Goal: Information Seeking & Learning: Find specific fact

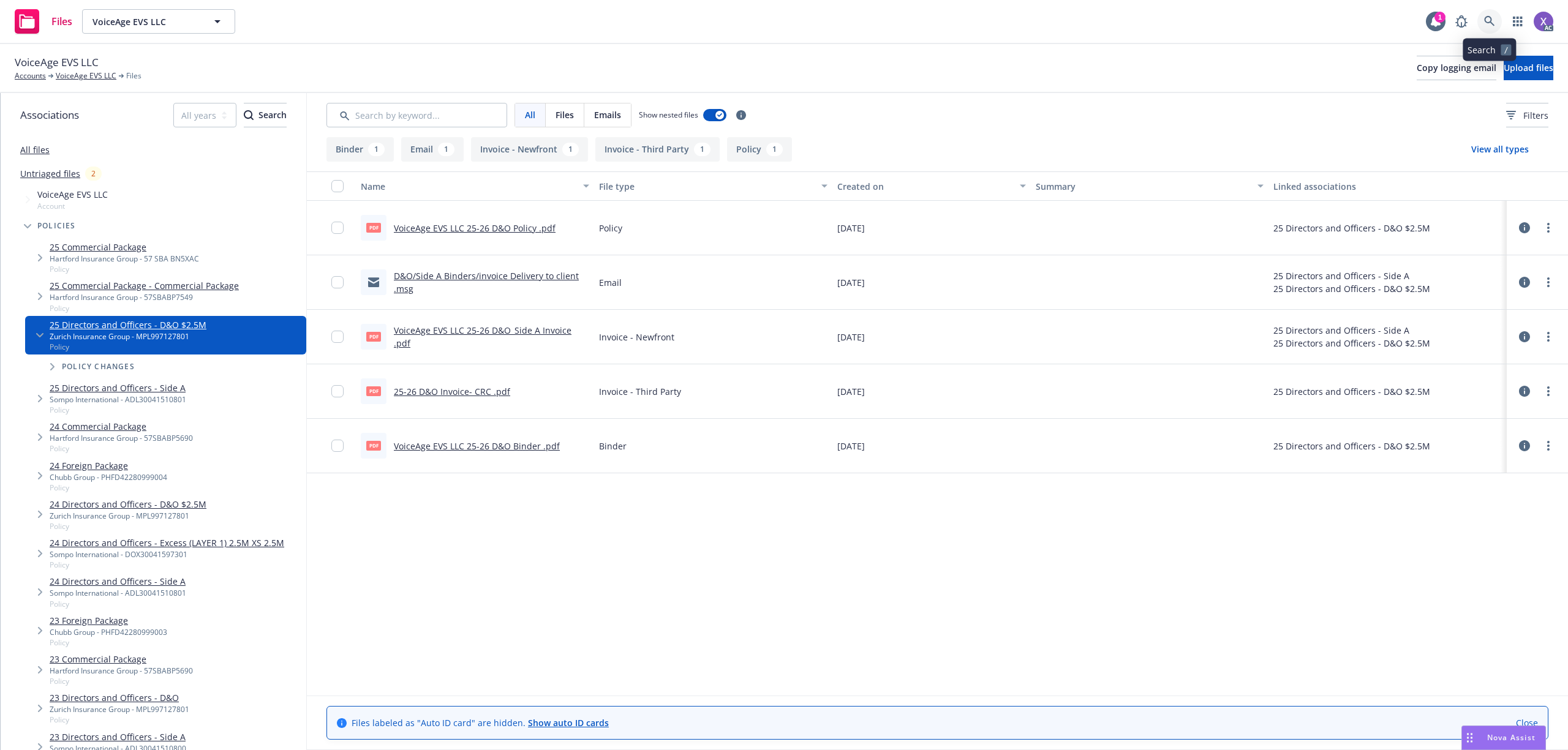
click at [1491, 13] on link at bounding box center [1490, 21] width 24 height 24
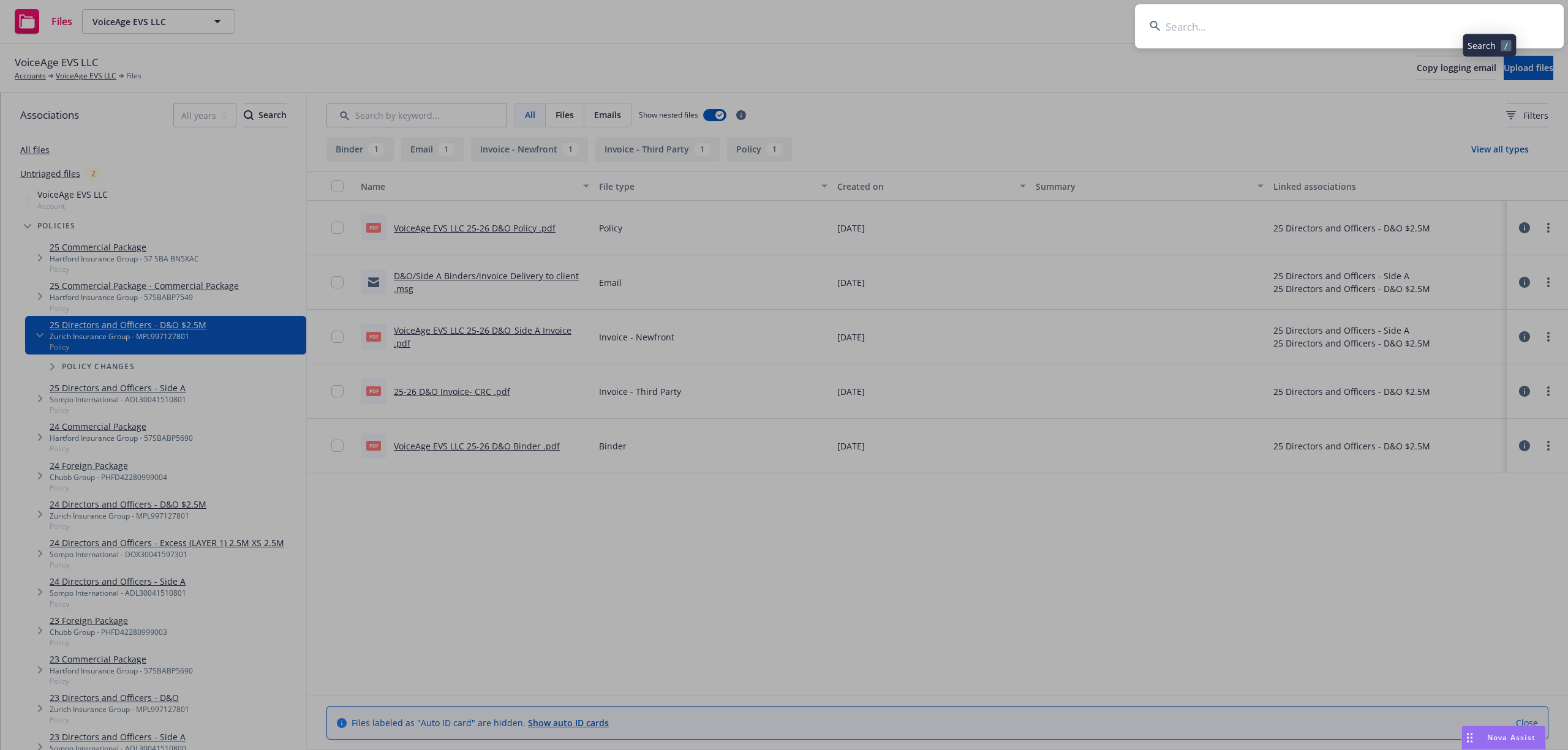
click at [1341, 24] on input at bounding box center [1349, 26] width 428 height 44
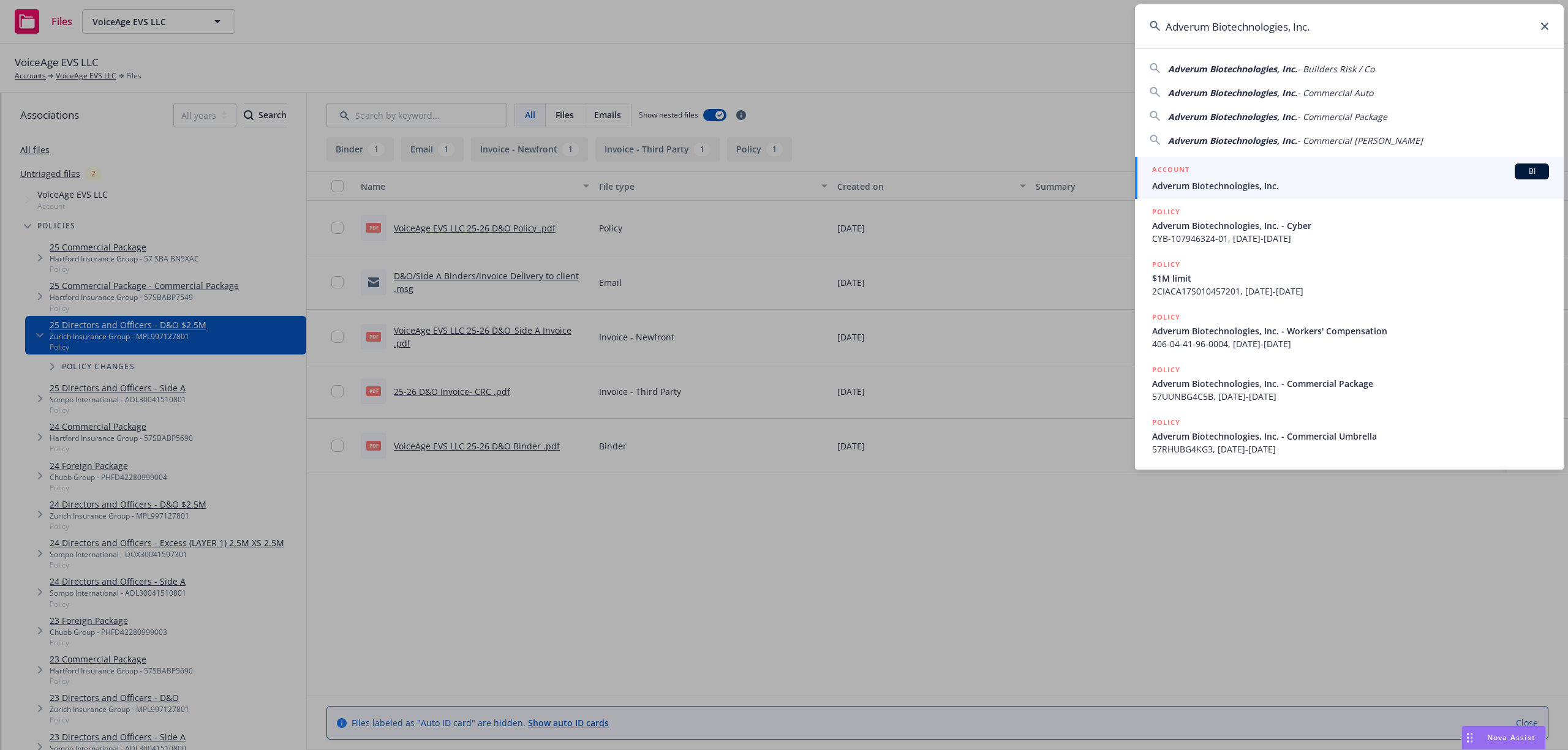
type input "Adverum Biotechnologies, Inc."
click at [1244, 193] on link "ACCOUNT BI Adverum Biotechnologies, Inc." at bounding box center [1349, 177] width 428 height 42
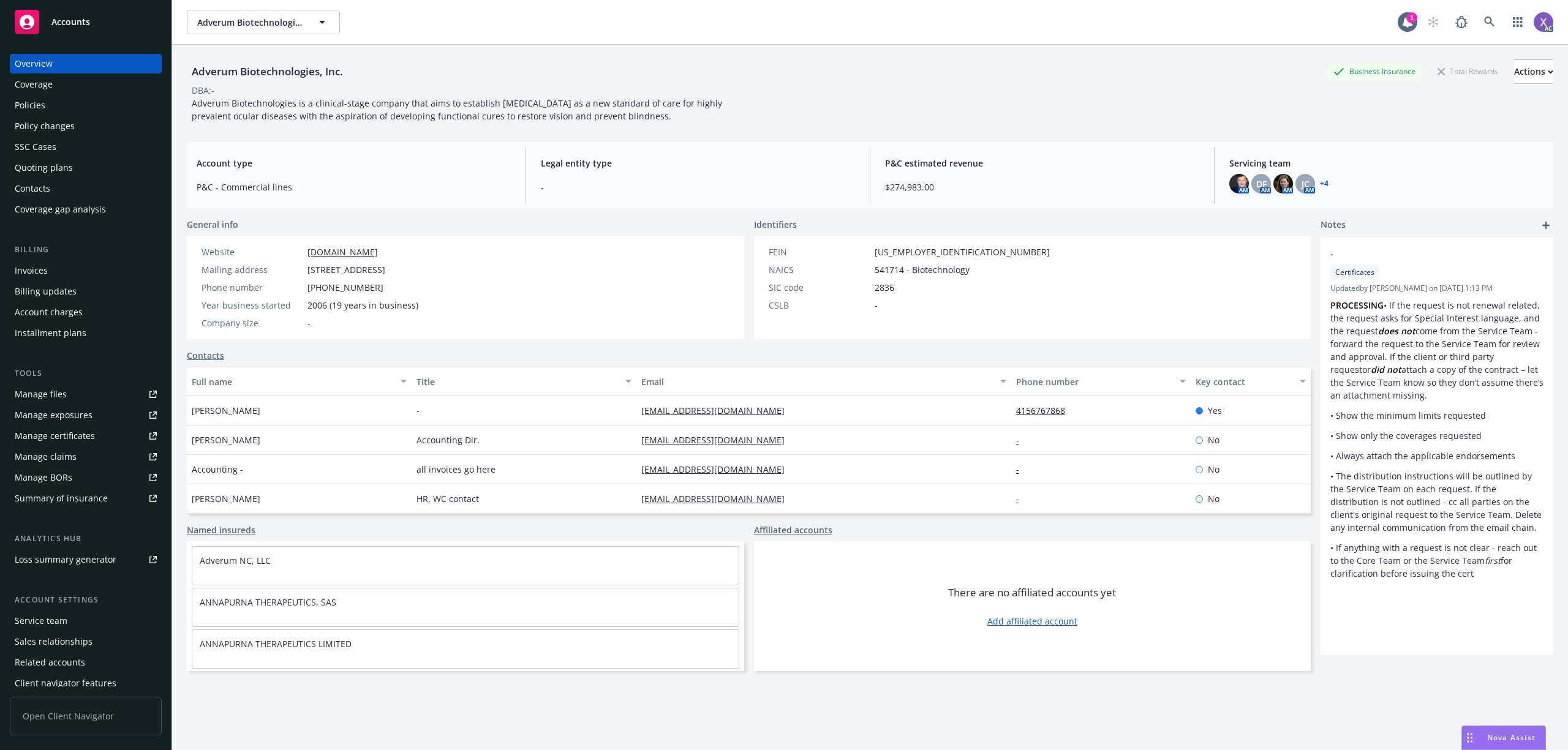
click at [30, 95] on div "Policies" at bounding box center [30, 104] width 31 height 20
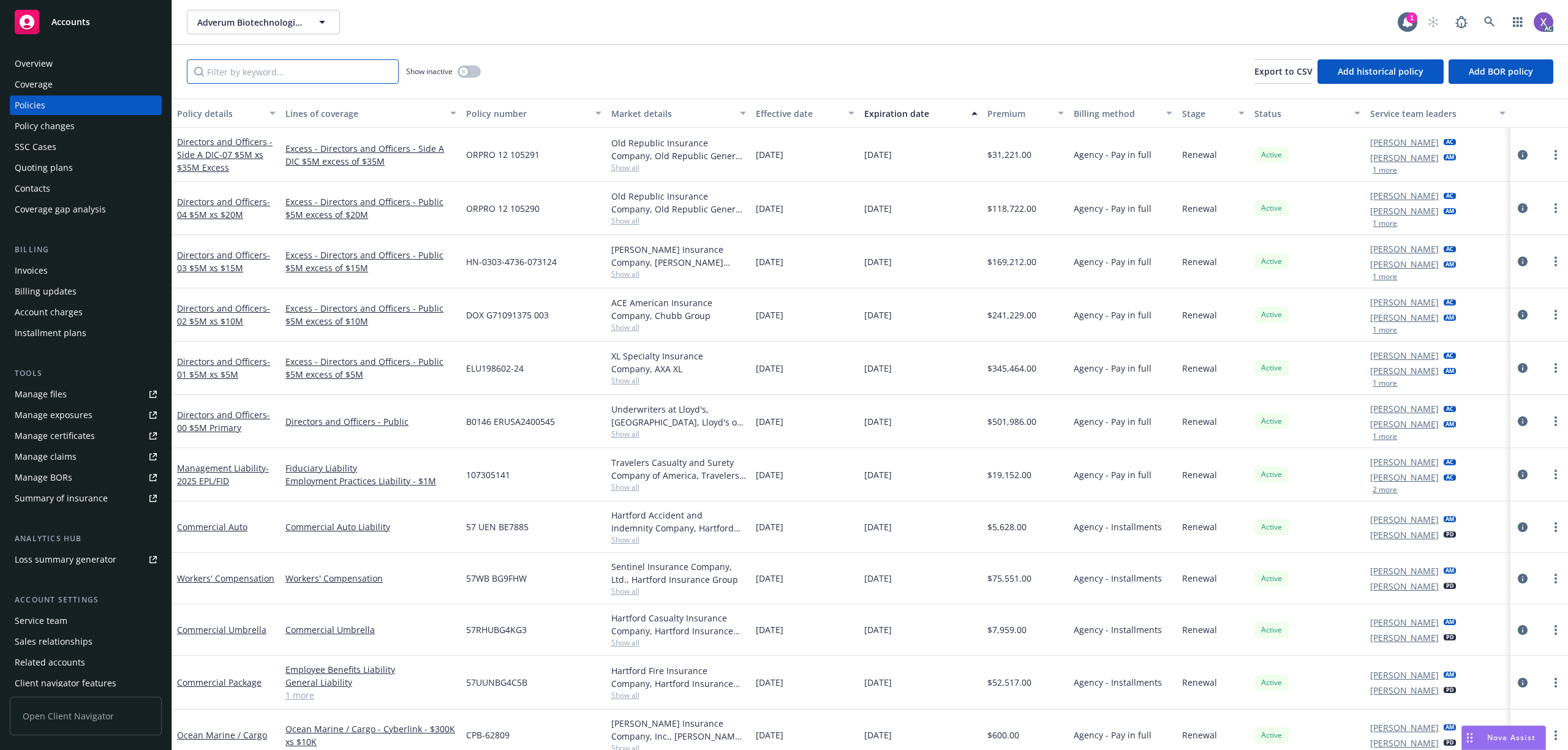
click at [306, 74] on input "Filter by keyword..." at bounding box center [292, 72] width 212 height 24
paste input "LHD953504"
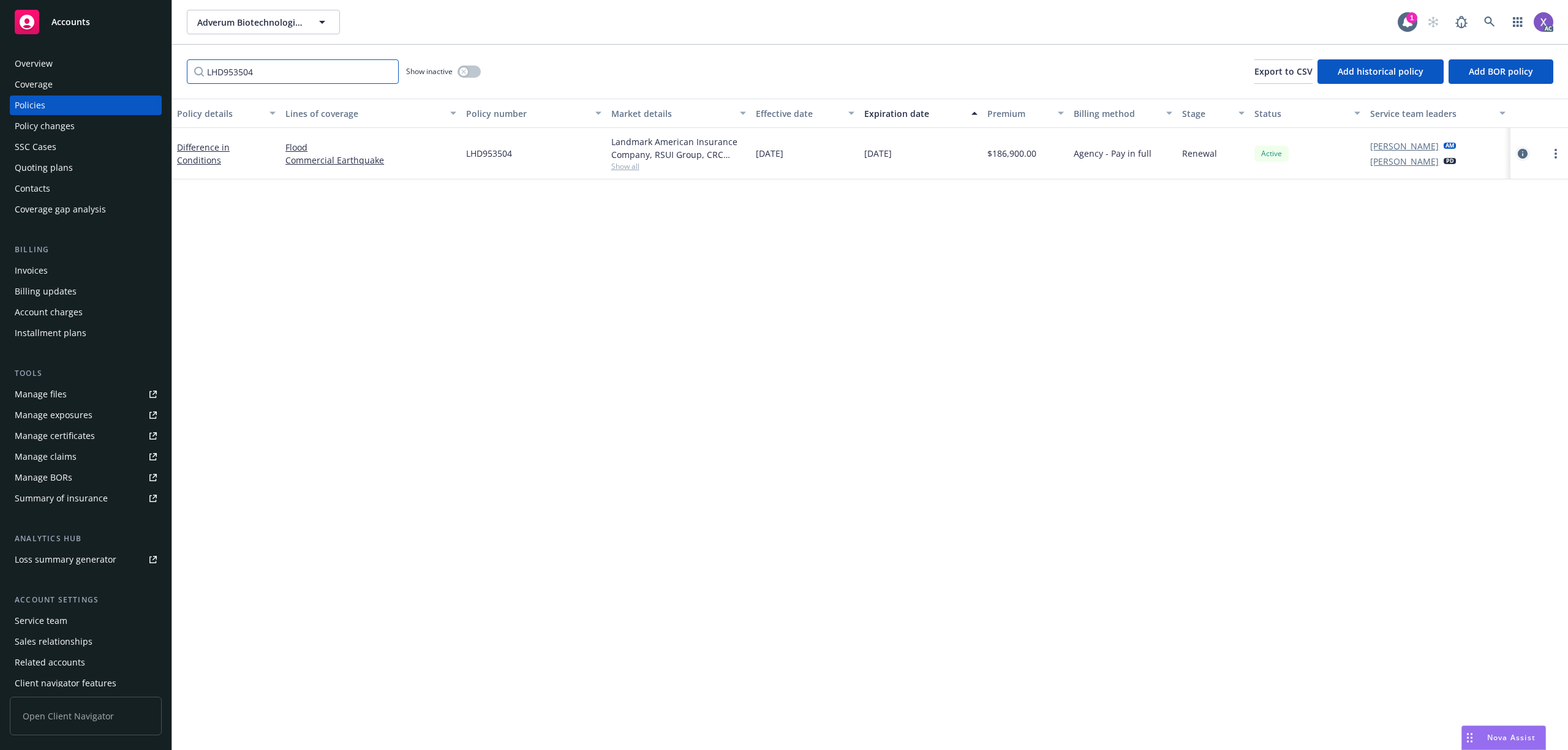
type input "LHD953504"
click at [1522, 153] on icon "circleInformation" at bounding box center [1522, 153] width 9 height 9
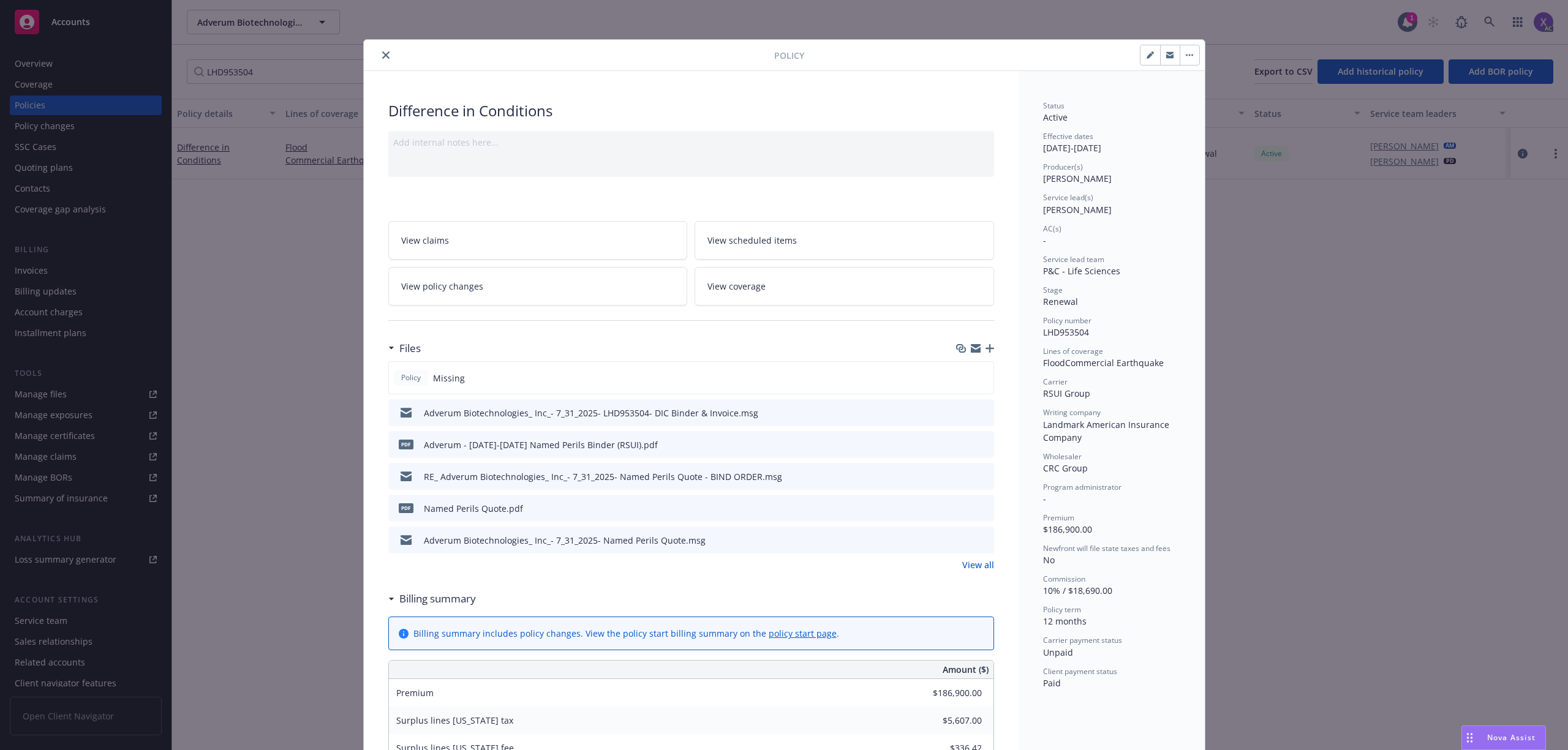
click at [975, 563] on link "View all" at bounding box center [978, 564] width 32 height 13
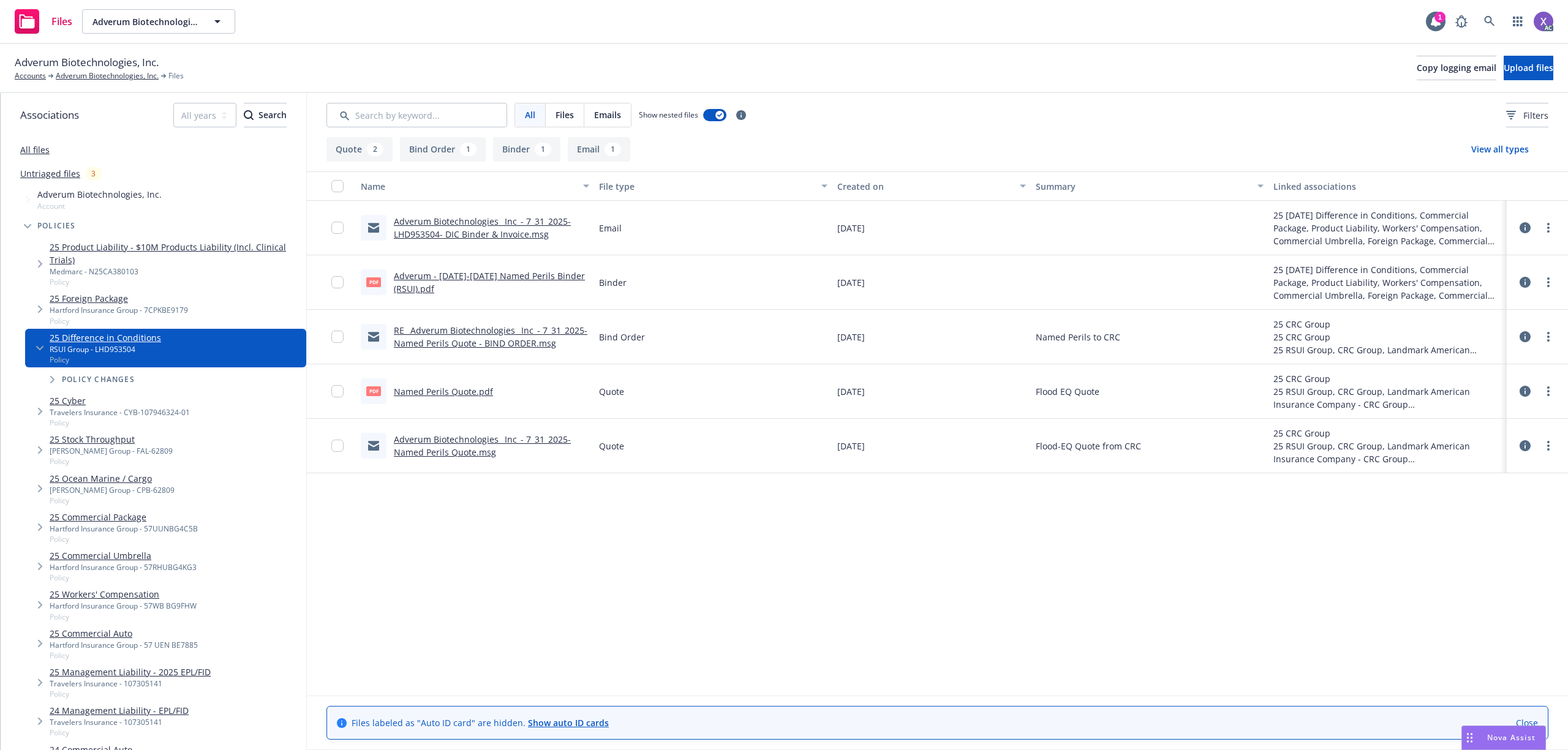
click at [525, 328] on link "RE_ Adverum Biotechnologies_ Inc_- 7_31_2025- Named Perils Quote - BIND ORDER.m…" at bounding box center [490, 337] width 193 height 24
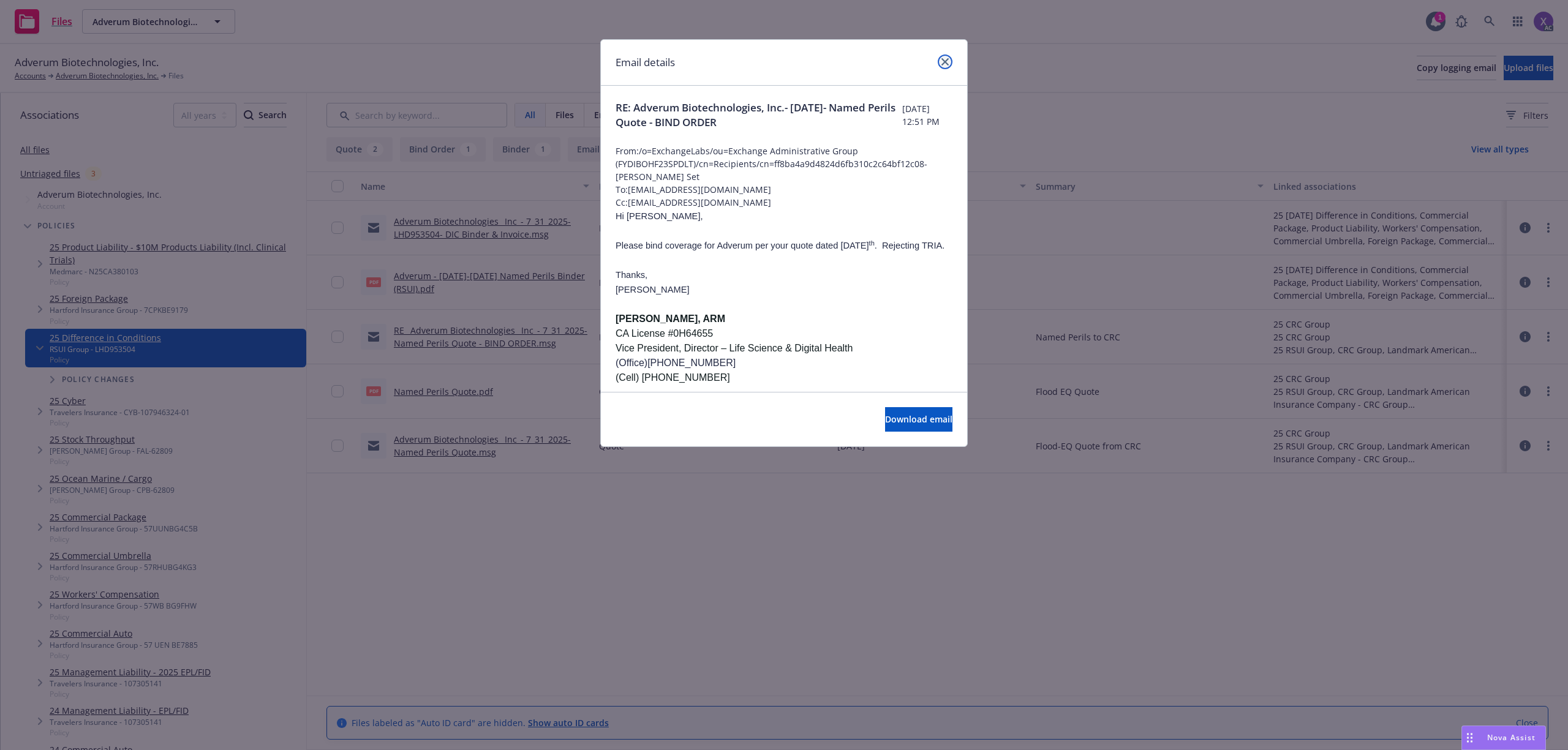
click at [948, 60] on icon "close" at bounding box center [945, 62] width 7 height 7
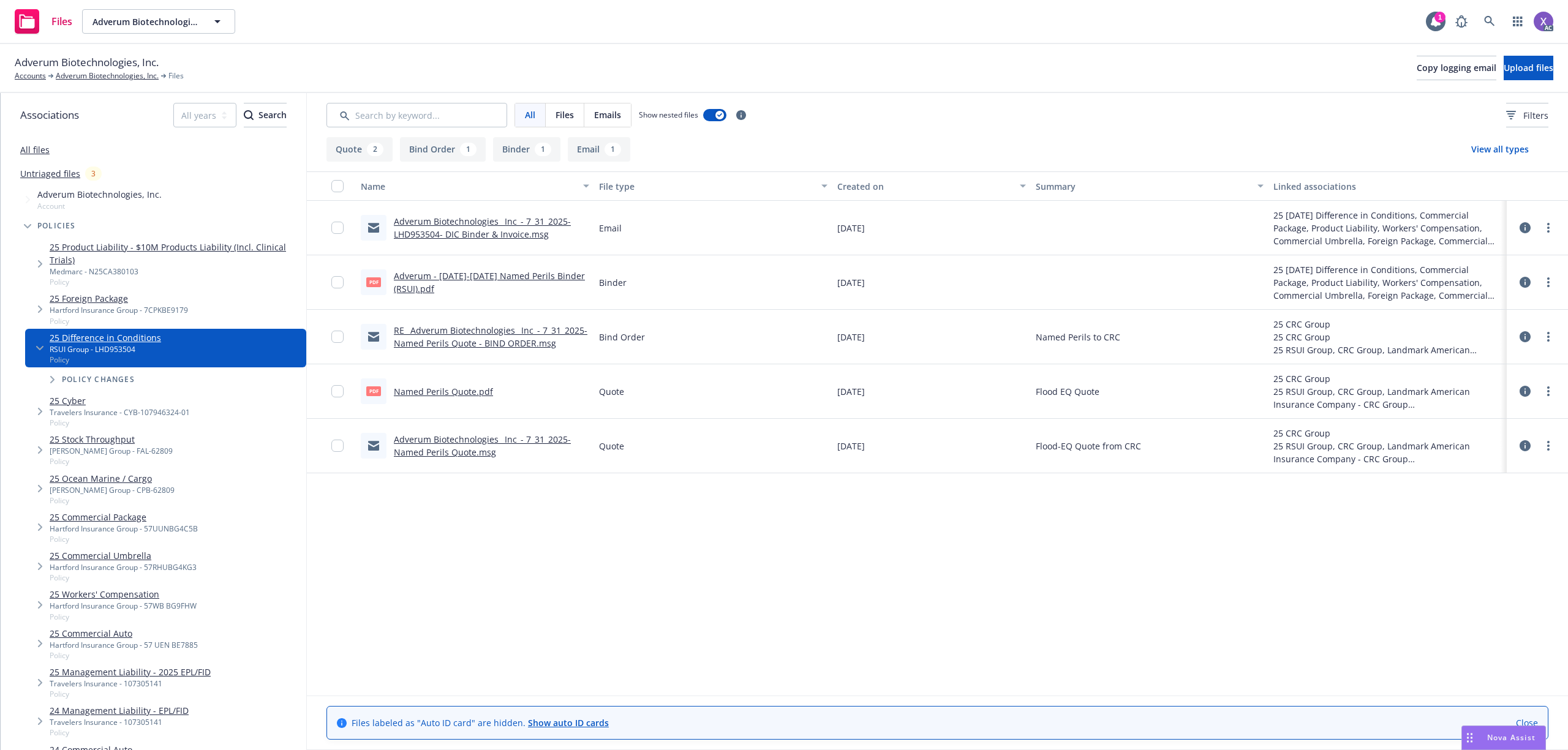
click at [488, 393] on link "Named Perils Quote.pdf" at bounding box center [443, 391] width 99 height 11
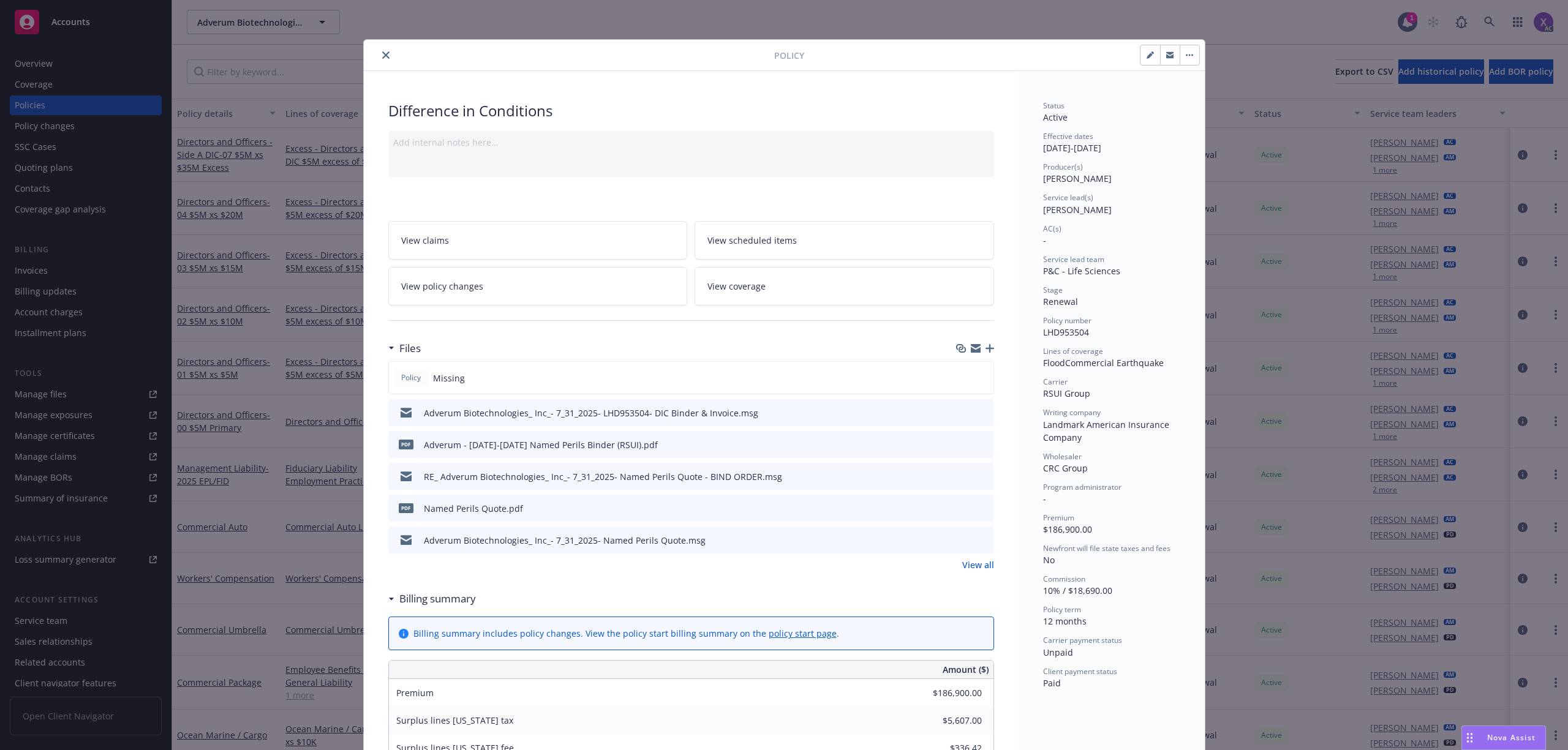
click at [382, 57] on icon "close" at bounding box center [385, 55] width 7 height 7
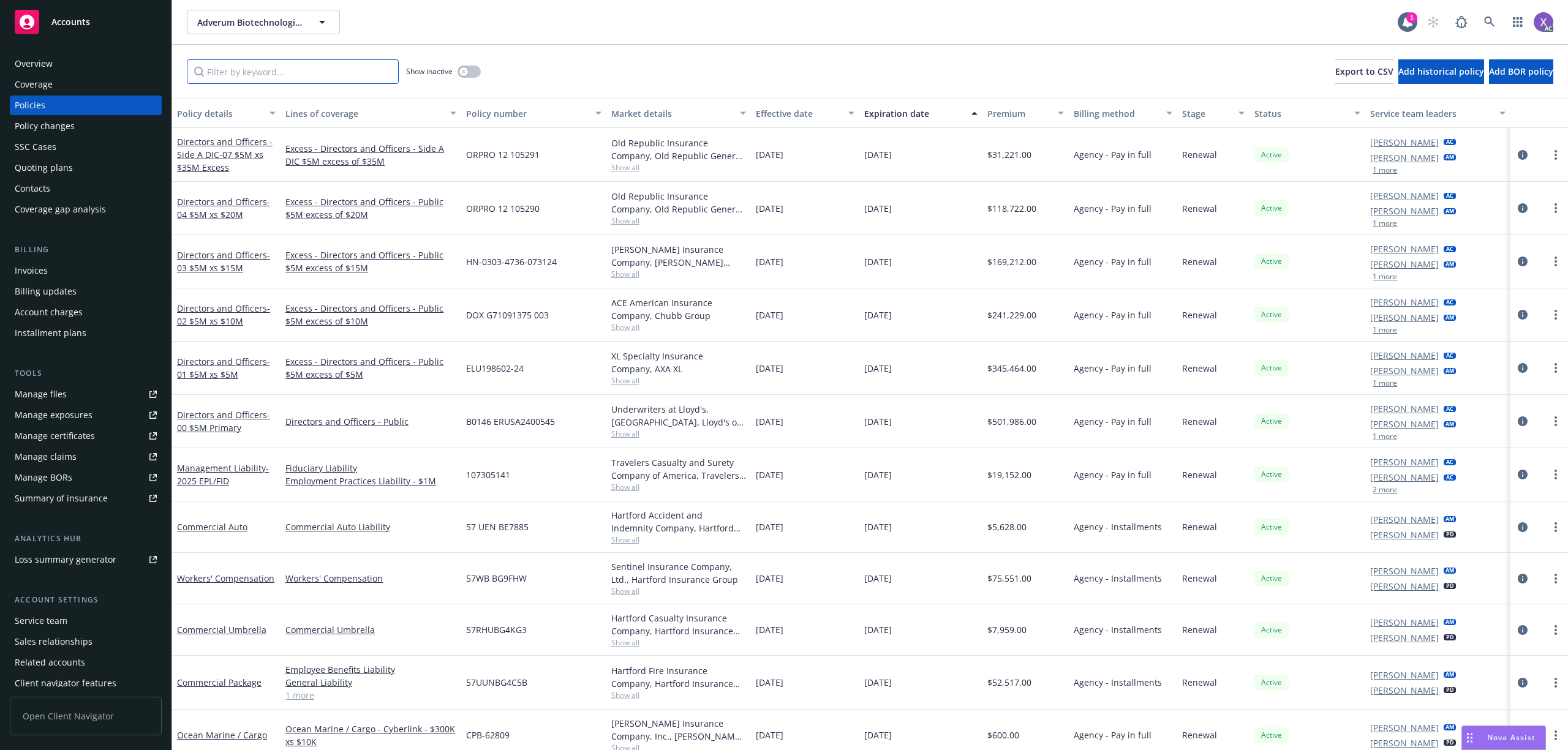
click at [302, 75] on input "Filter by keyword..." at bounding box center [292, 72] width 212 height 24
paste input "CYB-107946324-01"
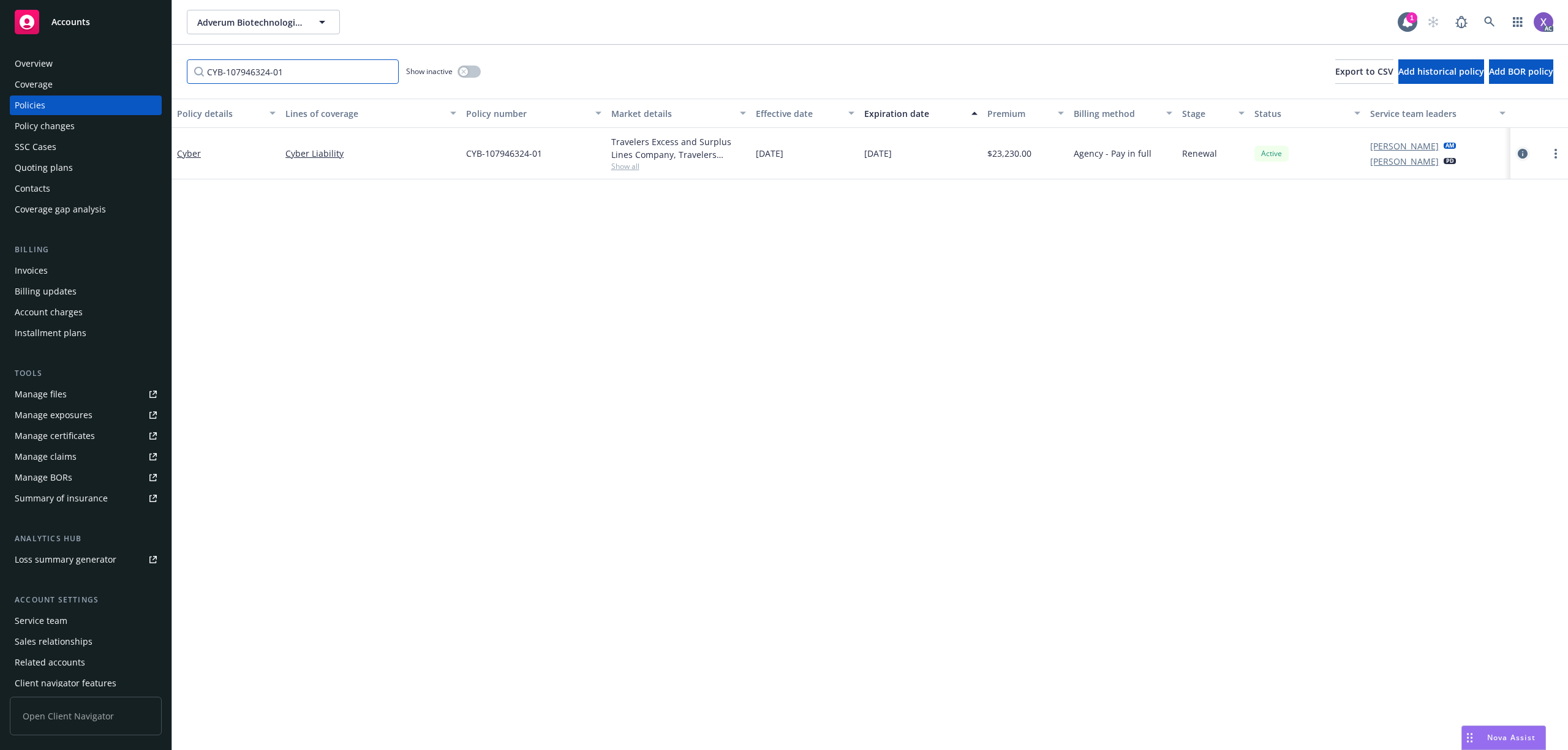
type input "CYB-107946324-01"
click at [1519, 153] on icon "circleInformation" at bounding box center [1522, 153] width 9 height 9
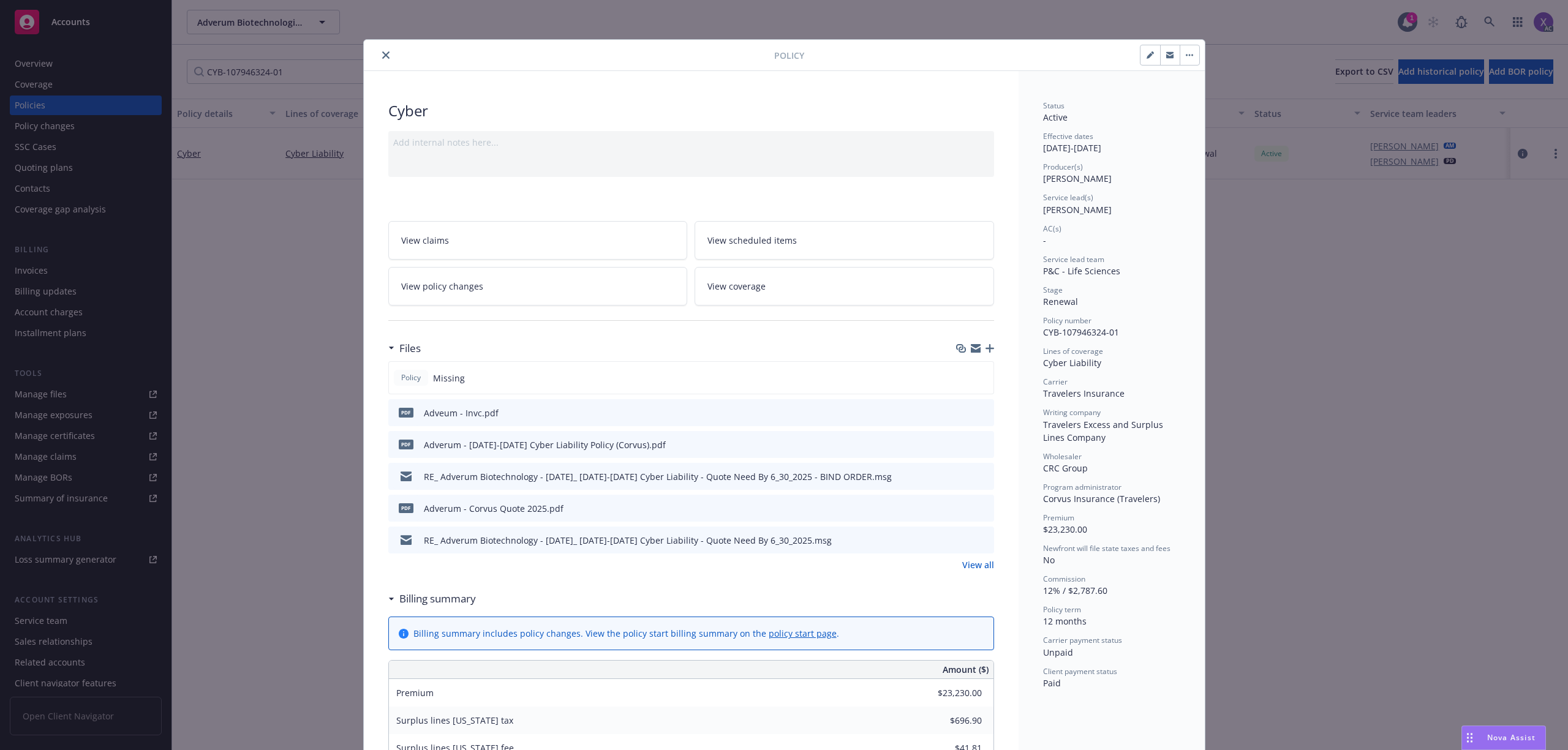
click at [970, 564] on link "View all" at bounding box center [978, 564] width 32 height 13
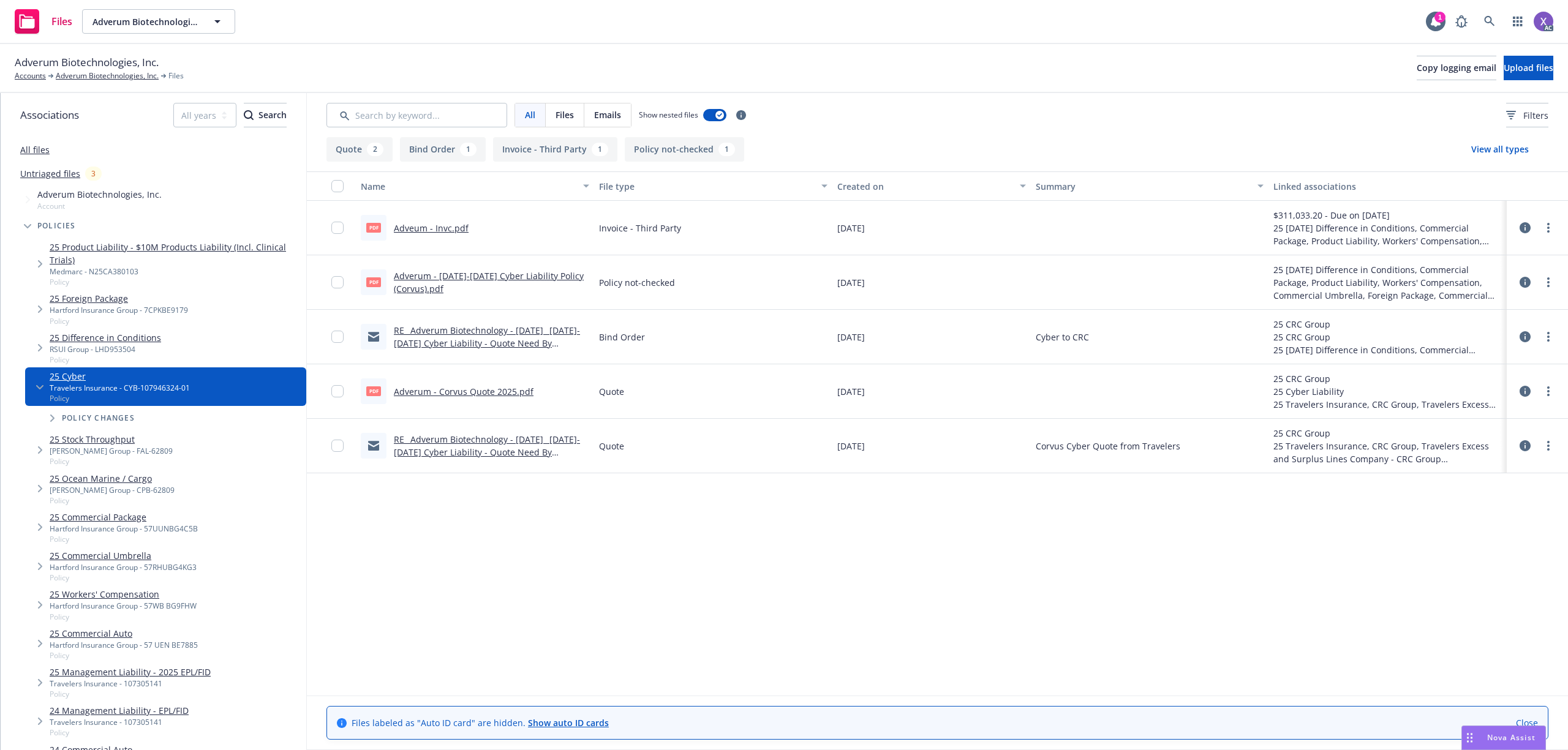
click at [440, 230] on link "Adveum - Invc.pdf" at bounding box center [431, 228] width 75 height 11
click at [424, 510] on div "Name File type Created on Summary Linked associations pdf Adveum - Invc.pdf Inv…" at bounding box center [937, 433] width 1261 height 522
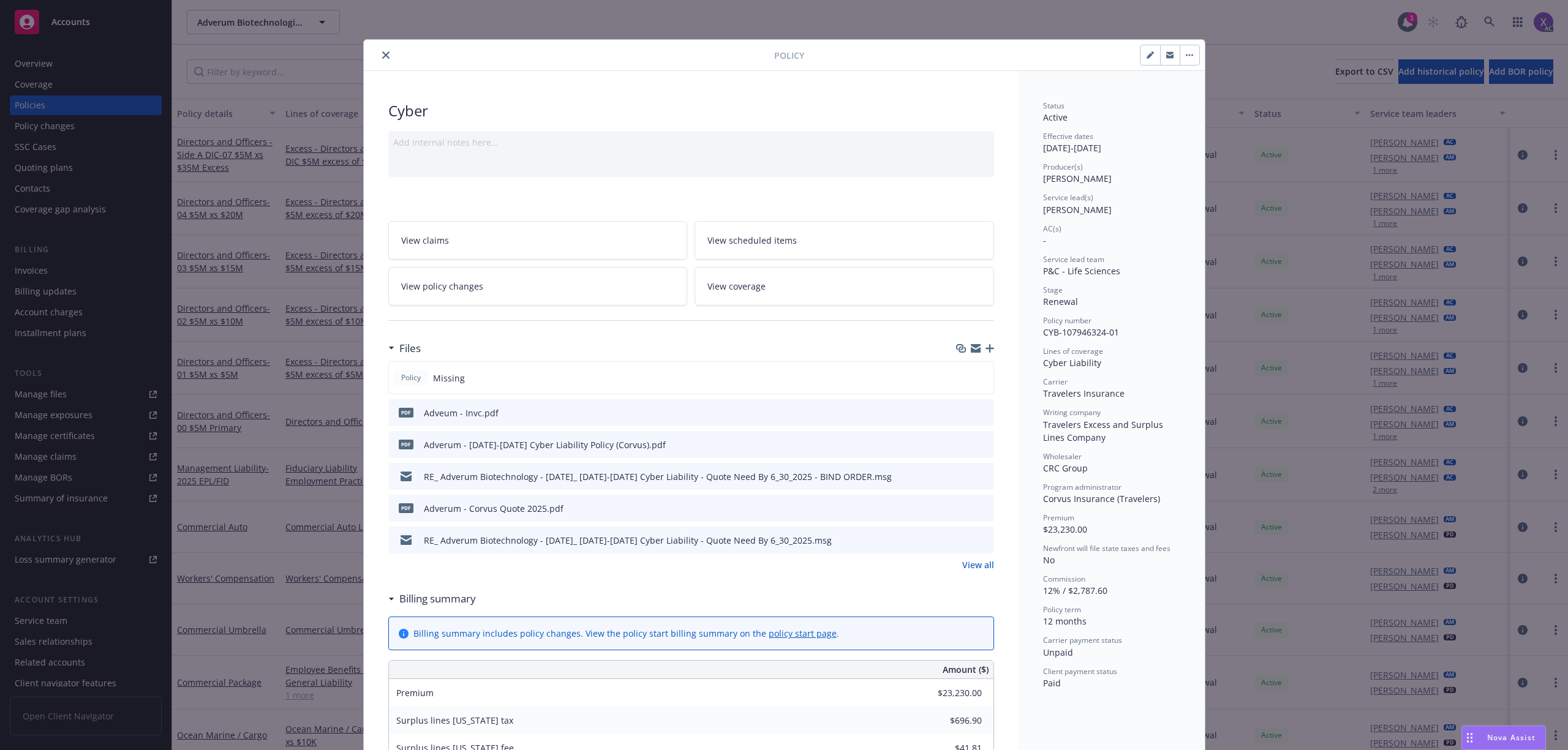
drag, startPoint x: 381, startPoint y: 54, endPoint x: 309, endPoint y: 108, distance: 90.0
click at [382, 54] on icon "close" at bounding box center [385, 55] width 7 height 7
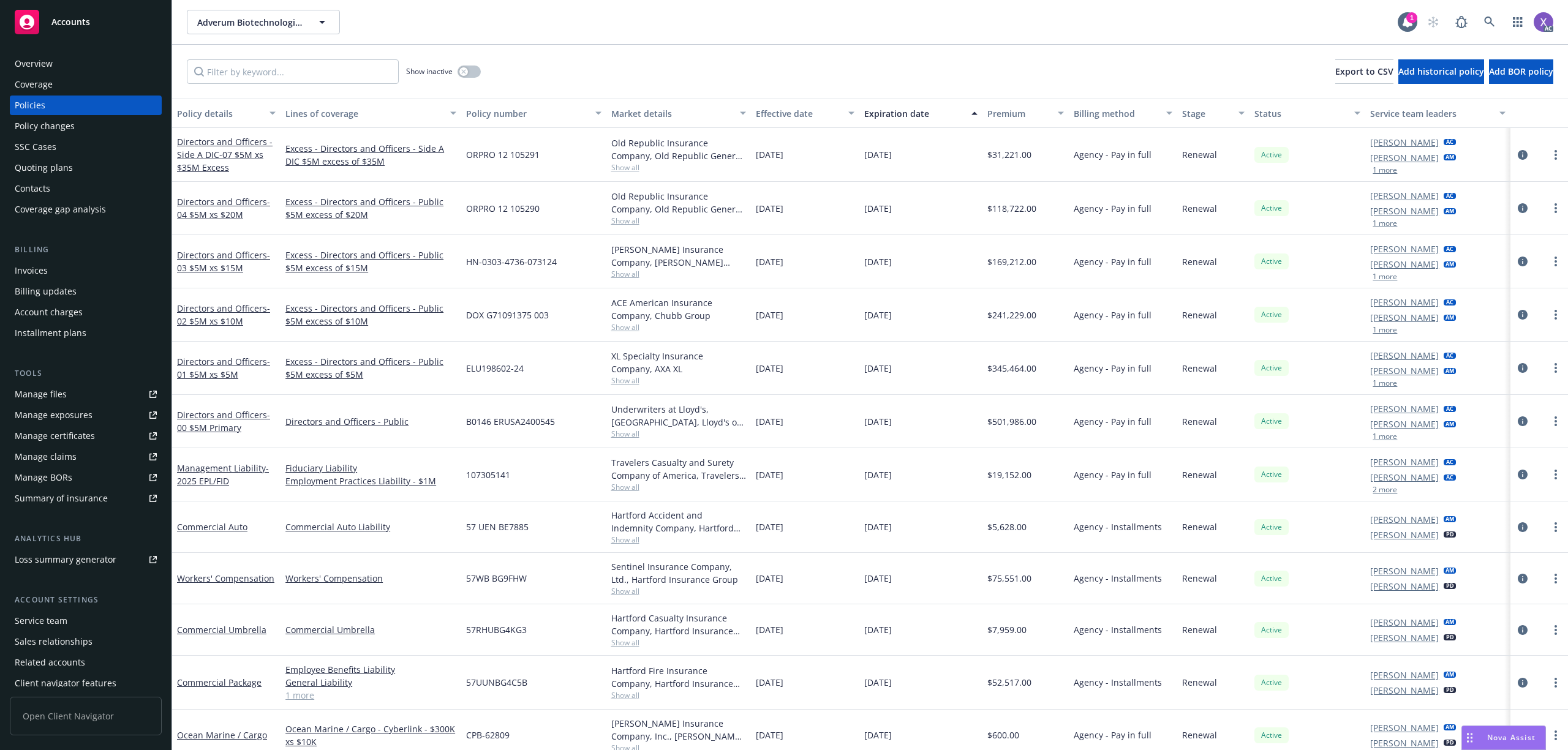
click at [43, 274] on div "Invoices" at bounding box center [31, 271] width 33 height 20
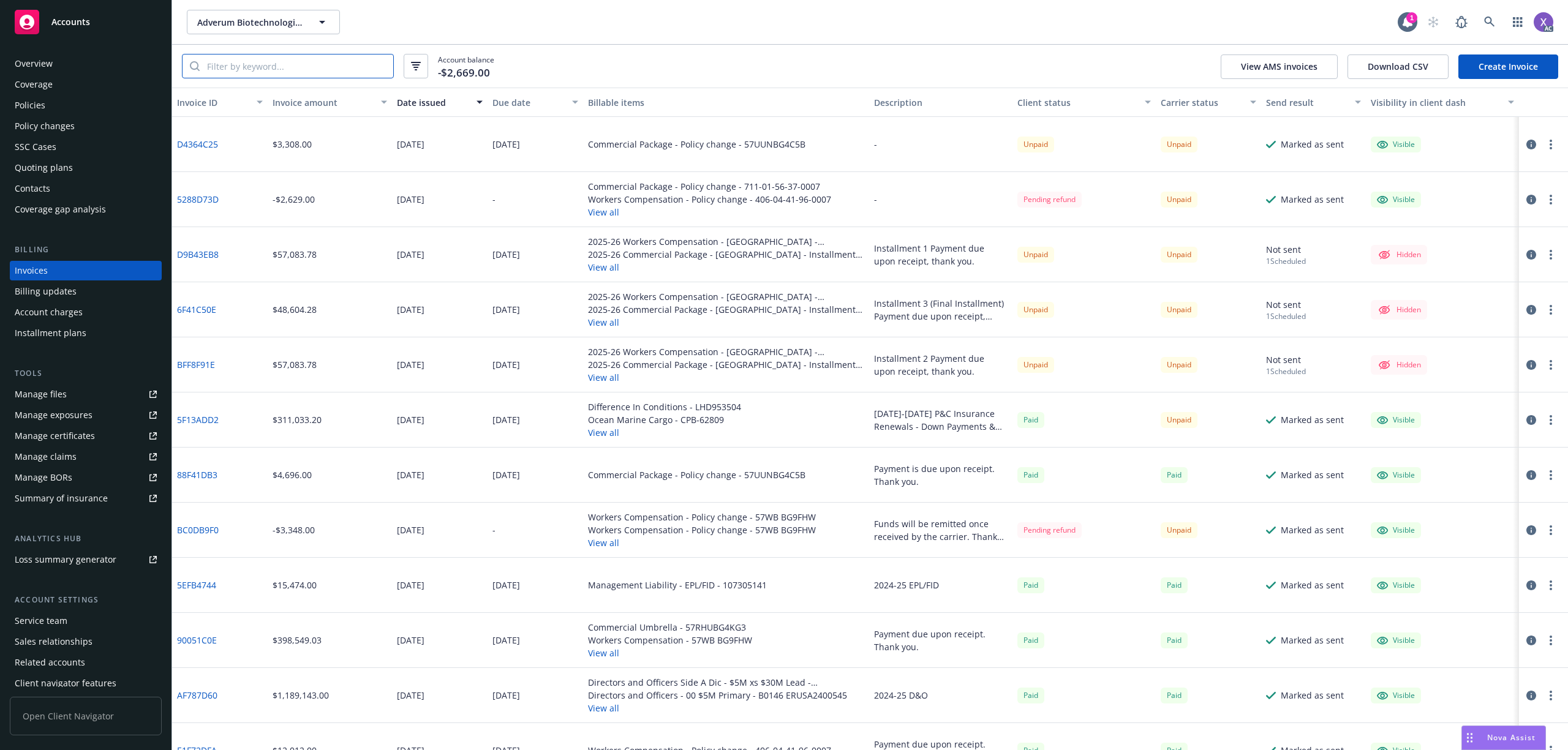
click at [275, 67] on input "search" at bounding box center [296, 65] width 193 height 23
paste input "LHD953504"
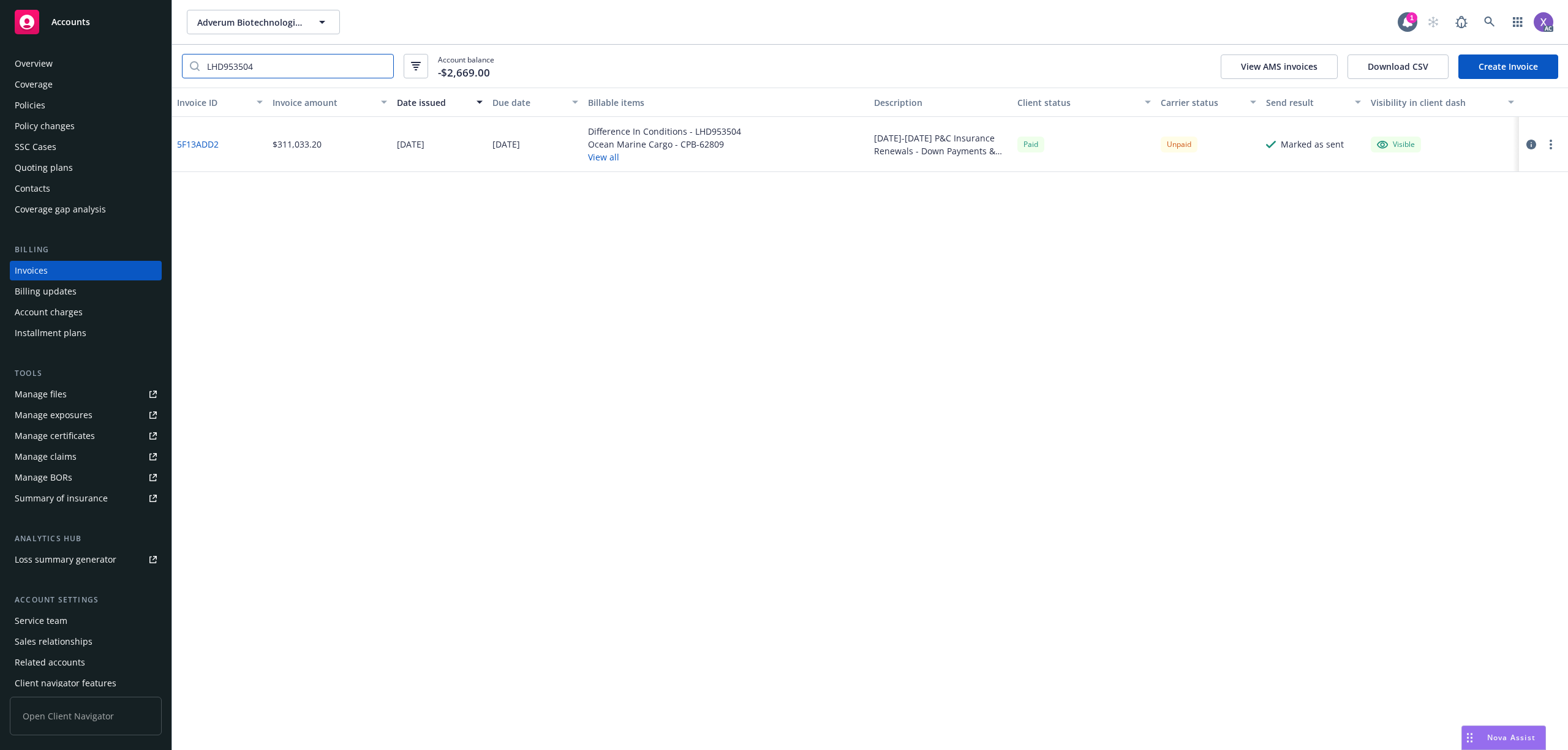
type input "LHD953504"
click at [1532, 147] on icon "button" at bounding box center [1531, 145] width 9 height 9
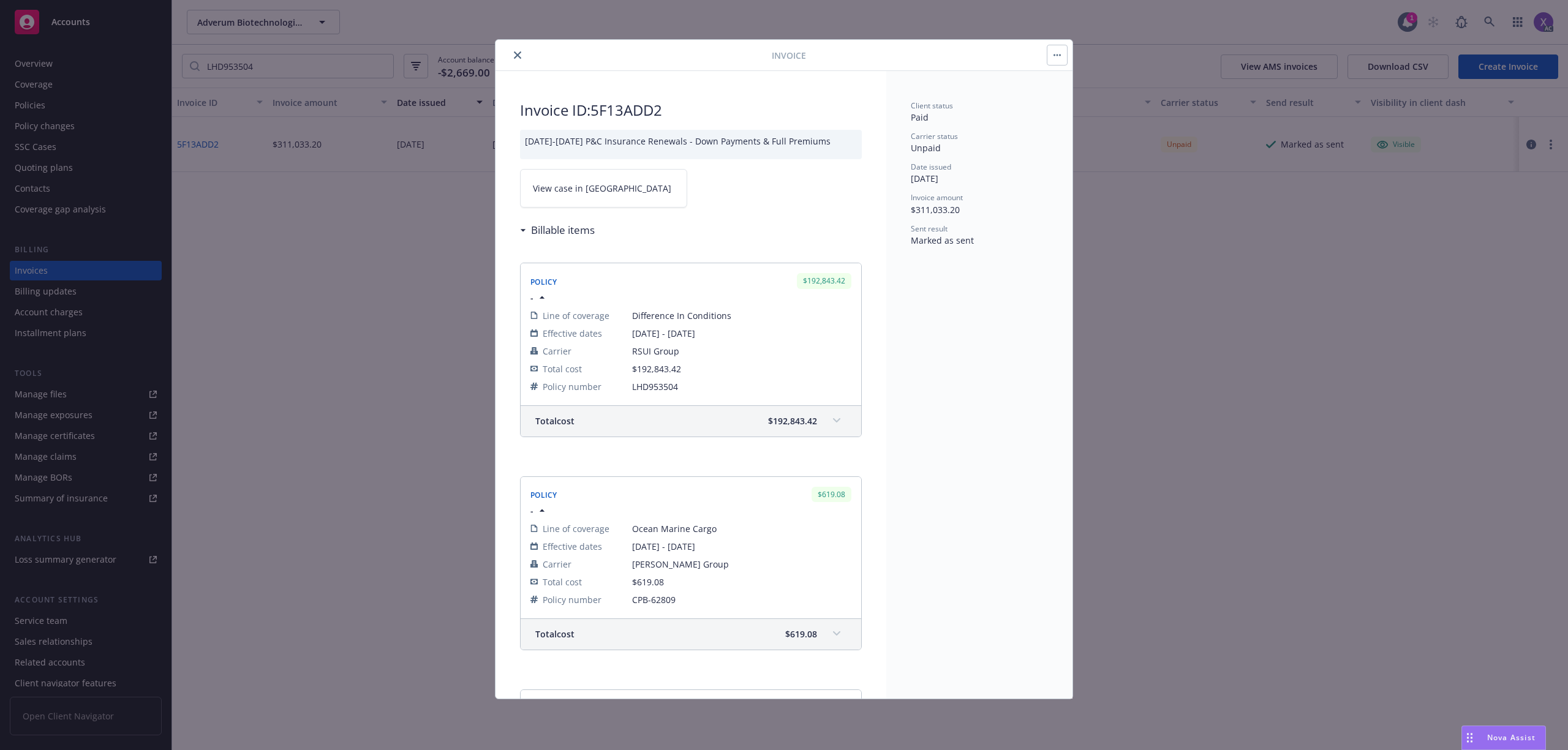
click at [595, 197] on link "View case in [GEOGRAPHIC_DATA]" at bounding box center [603, 188] width 167 height 38
